Goal: Book appointment/travel/reservation

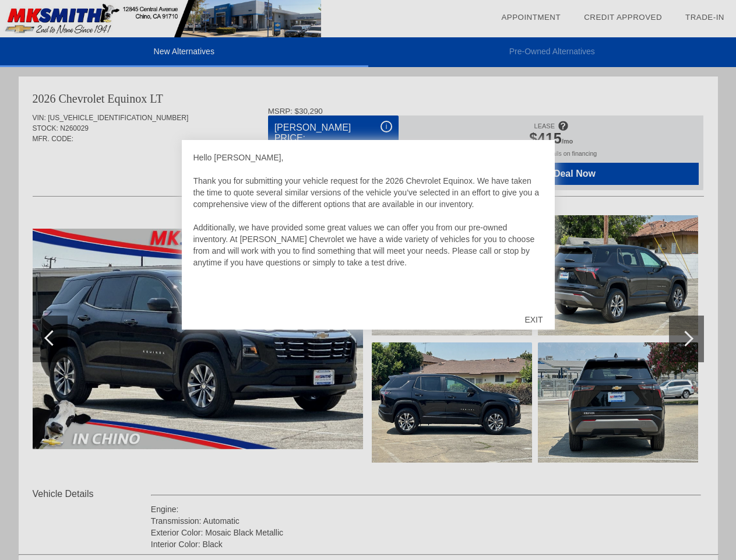
click at [531, 17] on link "Appointment" at bounding box center [530, 17] width 59 height 9
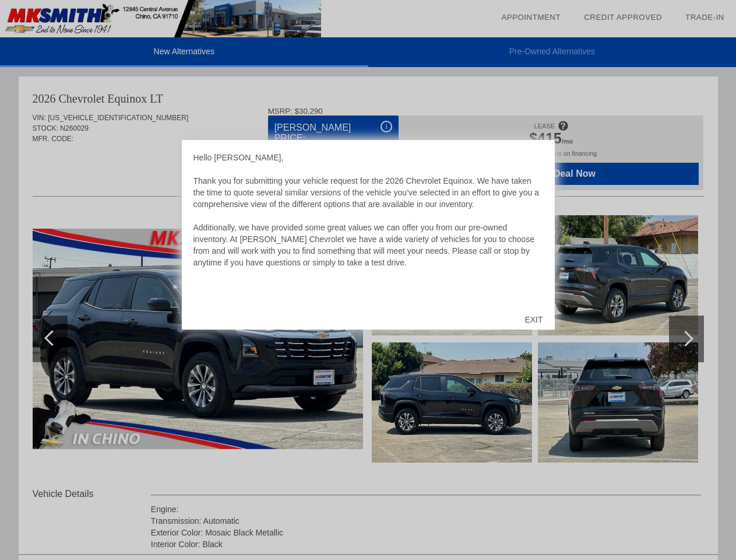
click at [533, 319] on div "EXIT" at bounding box center [533, 319] width 41 height 35
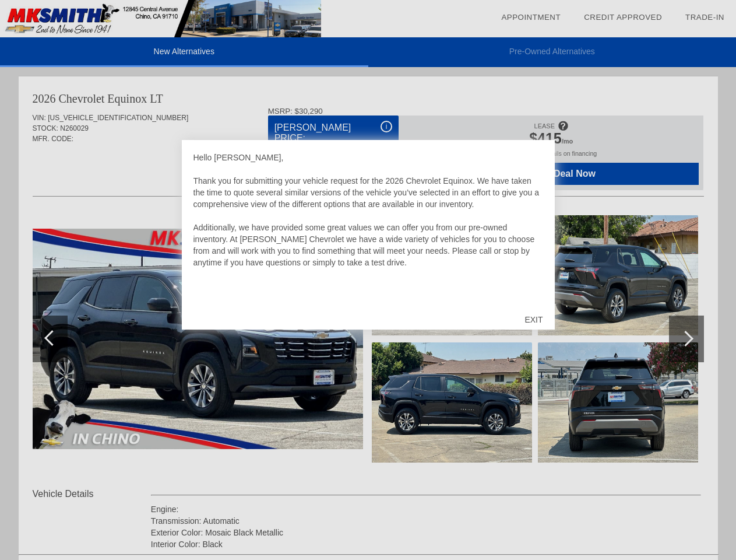
click at [531, 17] on link "Appointment" at bounding box center [530, 17] width 59 height 9
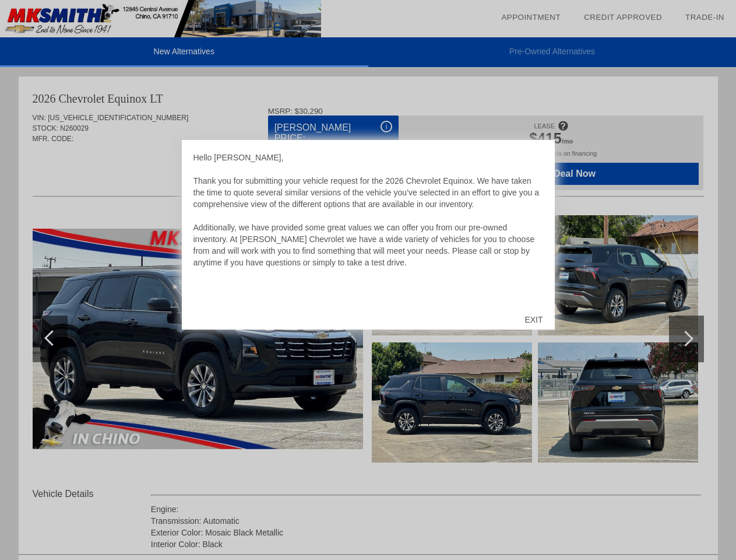
click at [533, 319] on div "EXIT" at bounding box center [533, 319] width 41 height 35
